Goal: Information Seeking & Learning: Learn about a topic

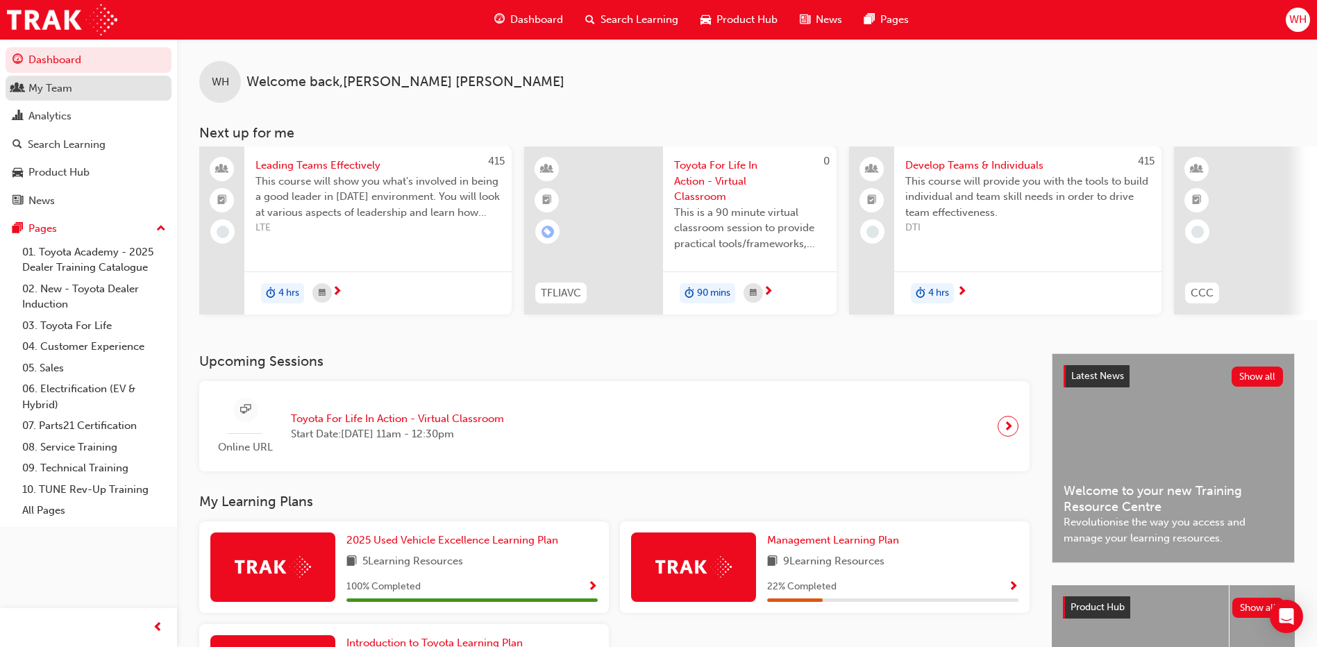
click at [56, 88] on div "My Team" at bounding box center [50, 89] width 44 height 16
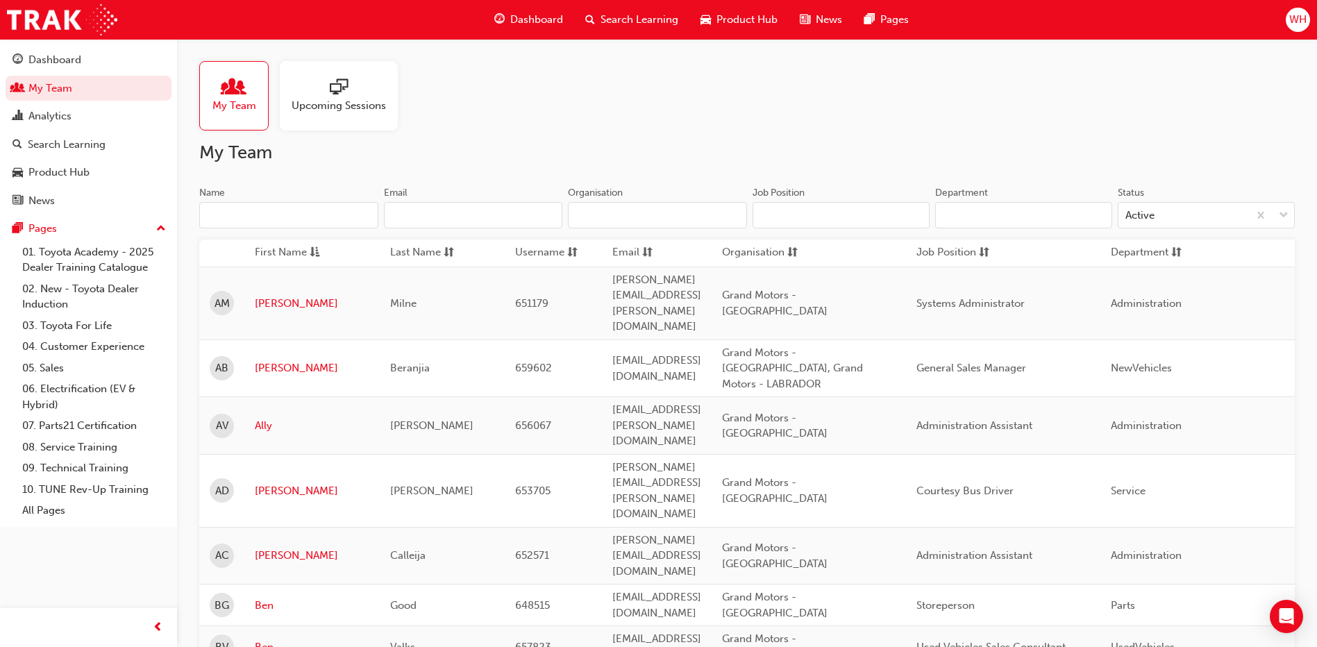
scroll to position [69, 0]
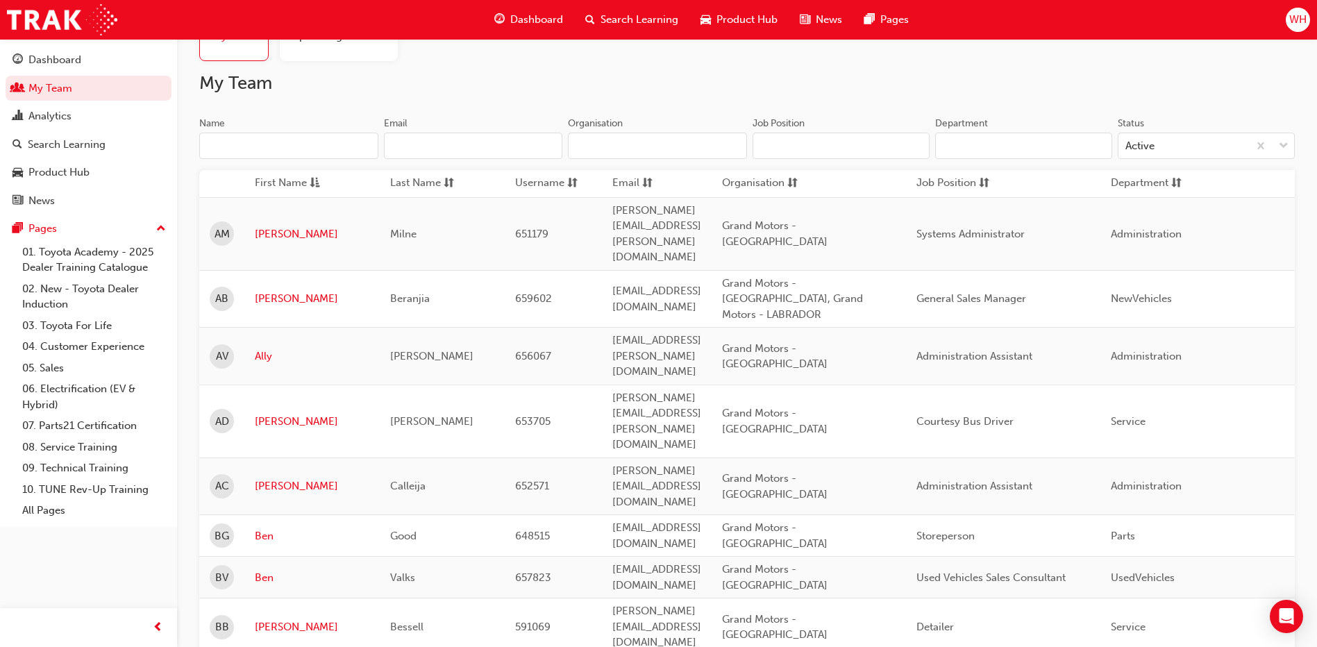
click at [233, 287] on div "AB" at bounding box center [222, 299] width 24 height 24
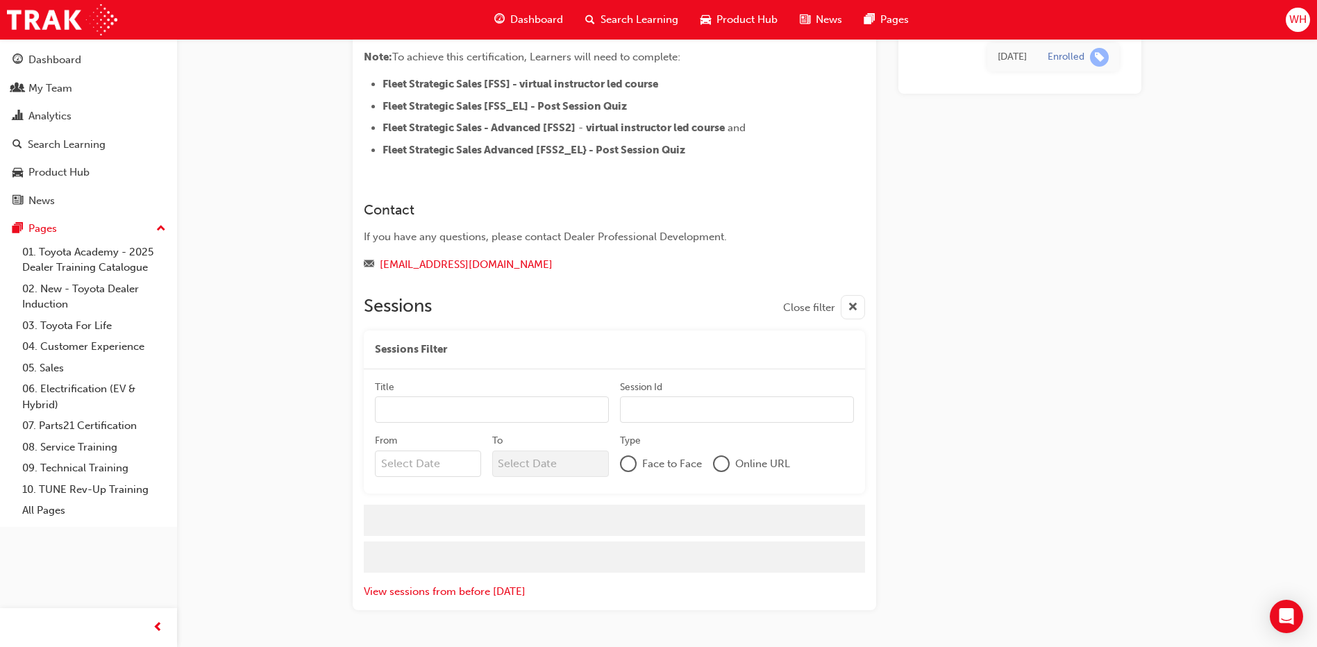
scroll to position [794, 0]
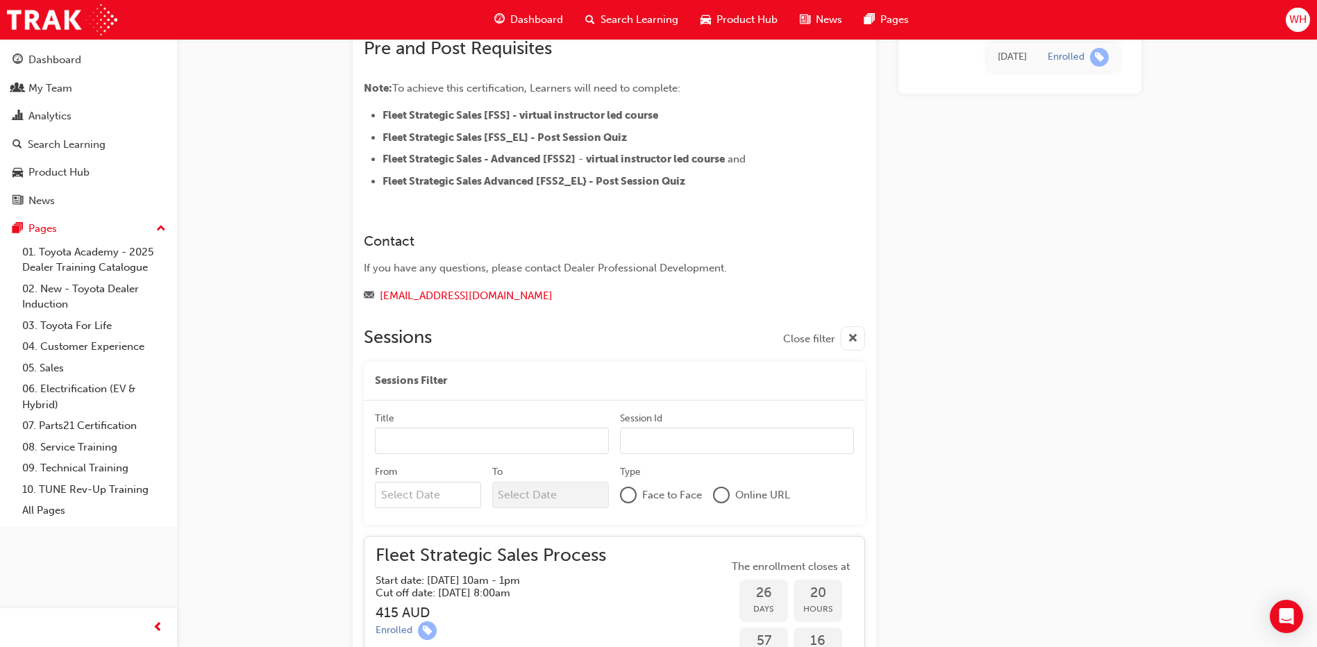
click at [437, 412] on div "Title" at bounding box center [492, 420] width 234 height 17
click at [437, 428] on input "Title" at bounding box center [492, 441] width 234 height 26
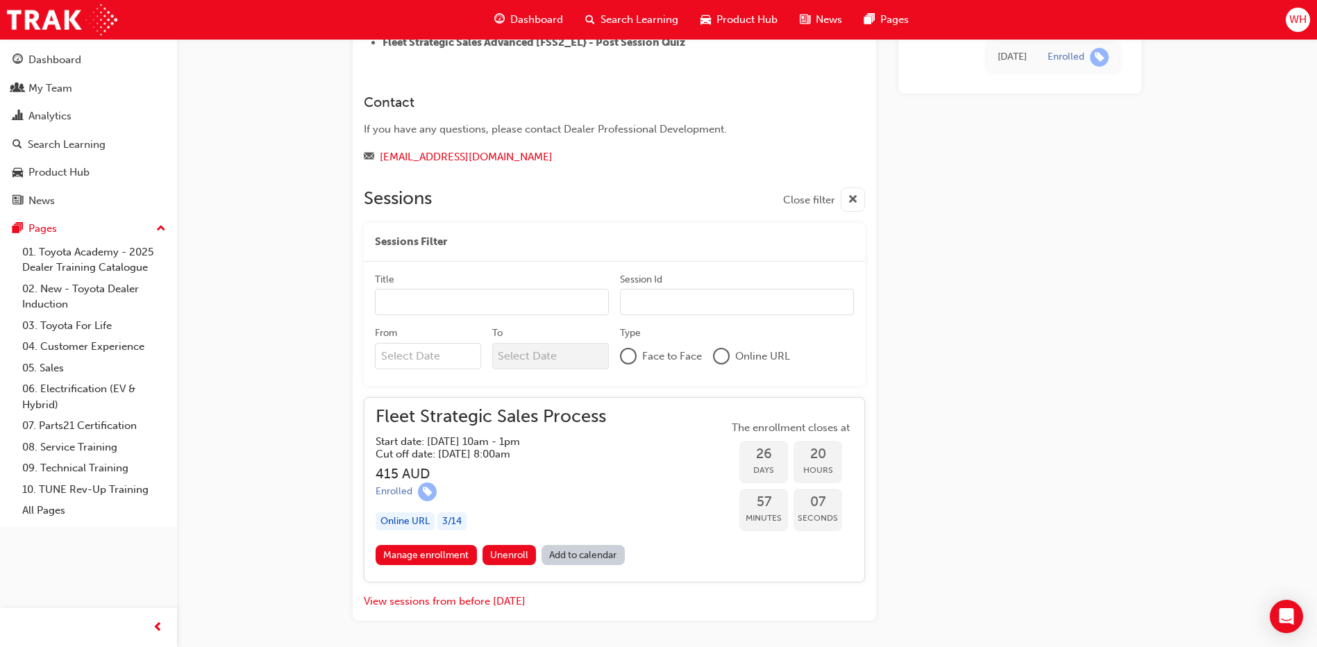
scroll to position [985, 0]
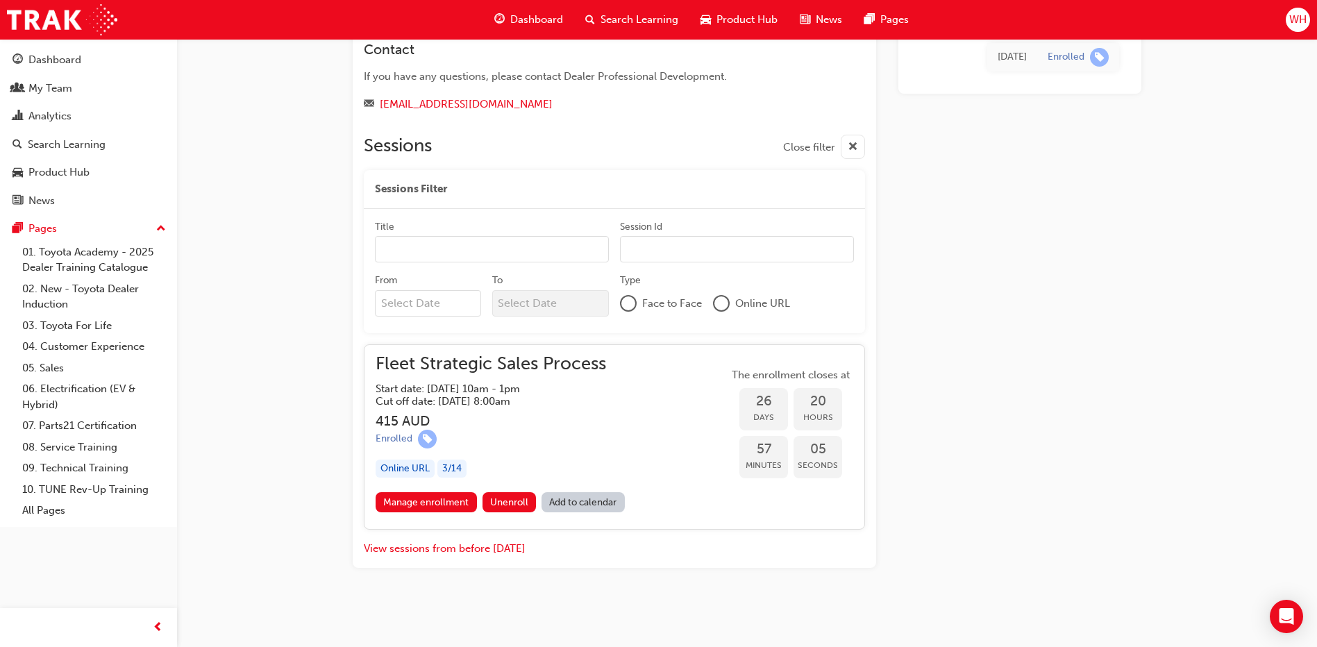
click at [563, 502] on link "Add to calendar" at bounding box center [583, 502] width 83 height 20
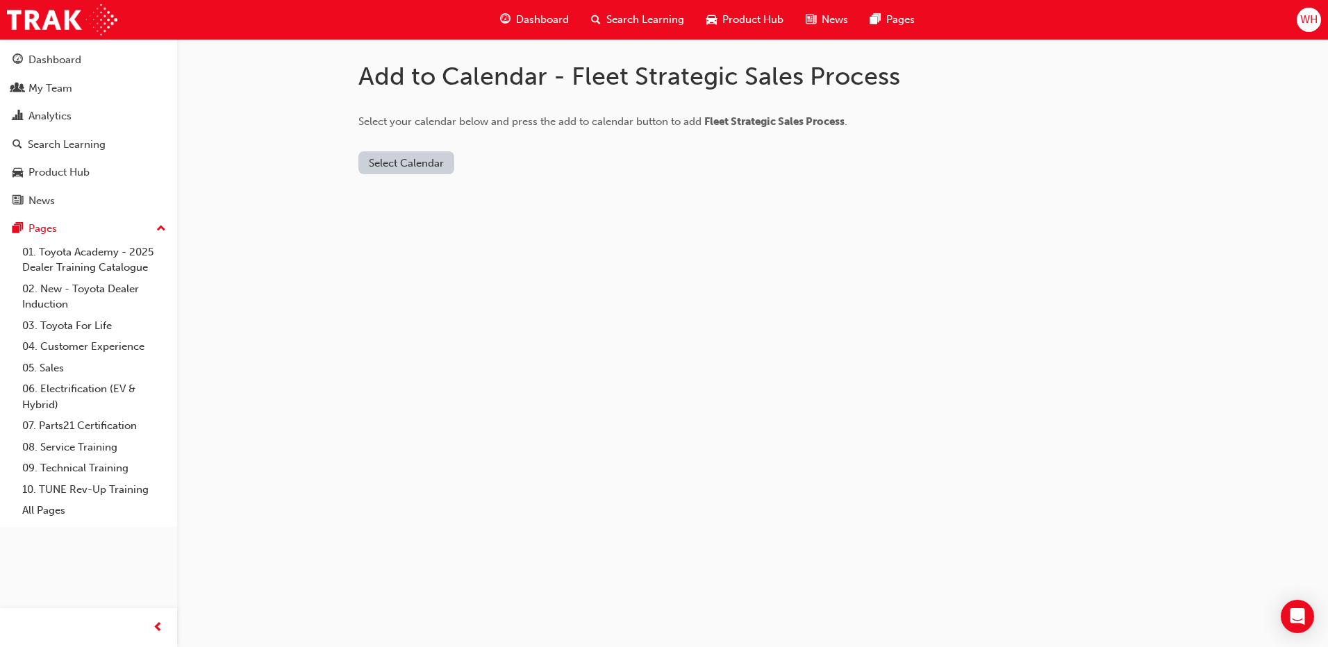
click at [414, 161] on button "Select Calendar" at bounding box center [406, 162] width 96 height 23
click at [417, 201] on div "Outlook.com" at bounding box center [407, 197] width 84 height 16
click at [507, 160] on button "Add to Calendar" at bounding box center [523, 162] width 99 height 23
click at [635, 21] on span "Search Learning" at bounding box center [645, 20] width 78 height 16
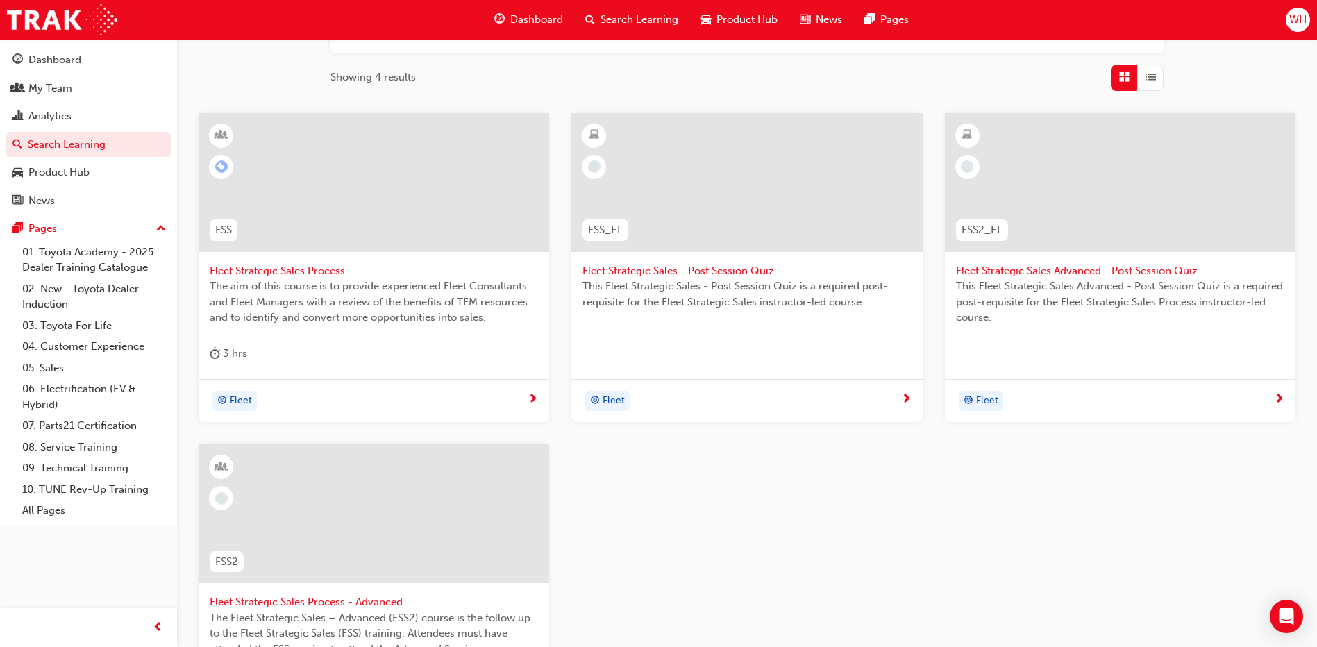
scroll to position [278, 0]
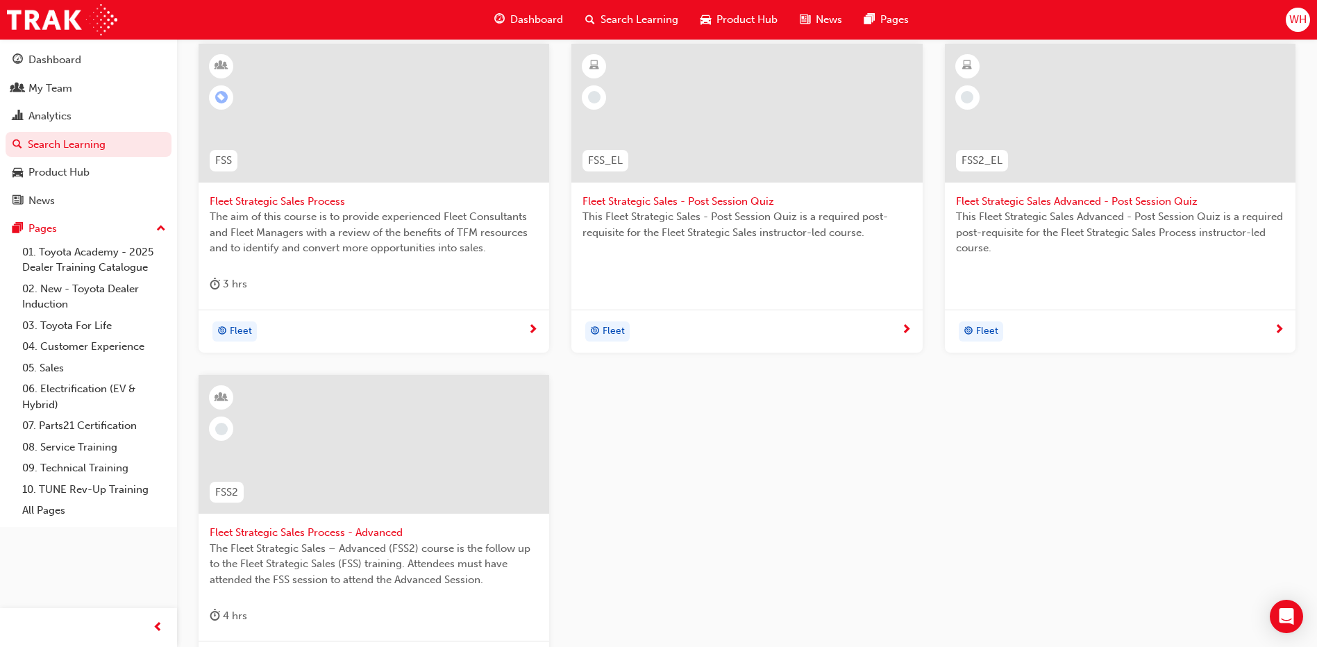
click at [333, 528] on span "Fleet Strategic Sales Process - Advanced" at bounding box center [374, 533] width 328 height 16
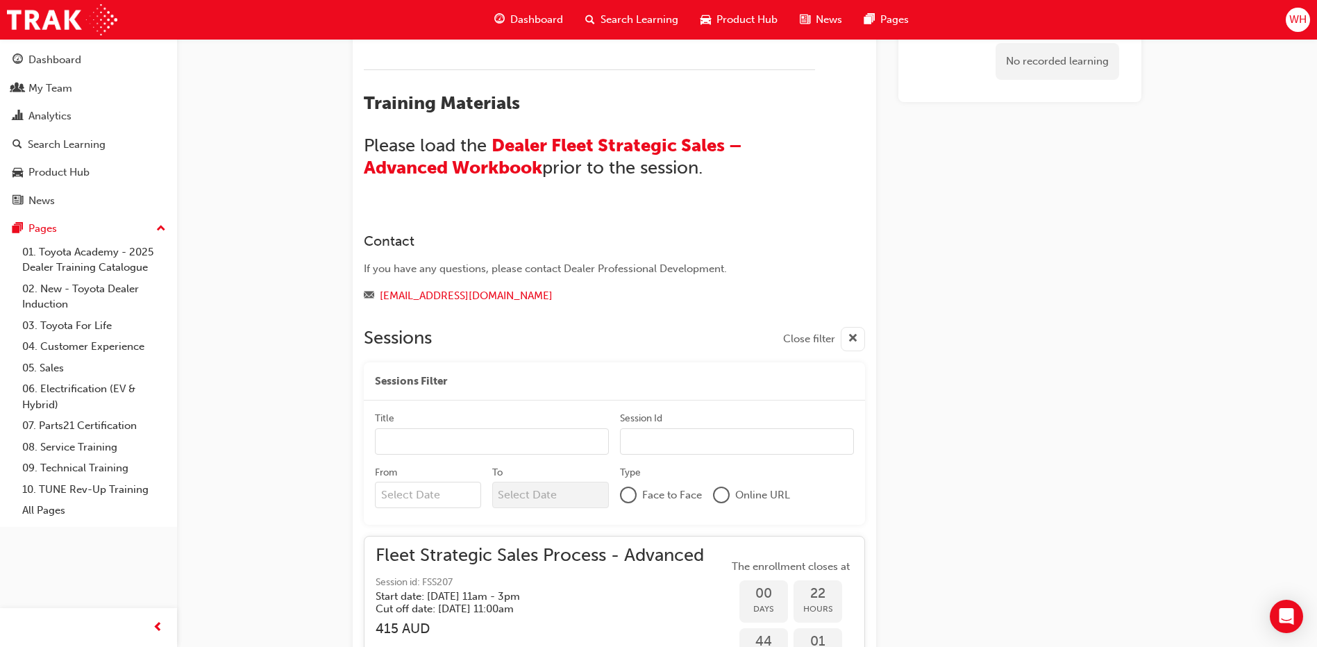
scroll to position [870, 0]
